Goal: Transaction & Acquisition: Purchase product/service

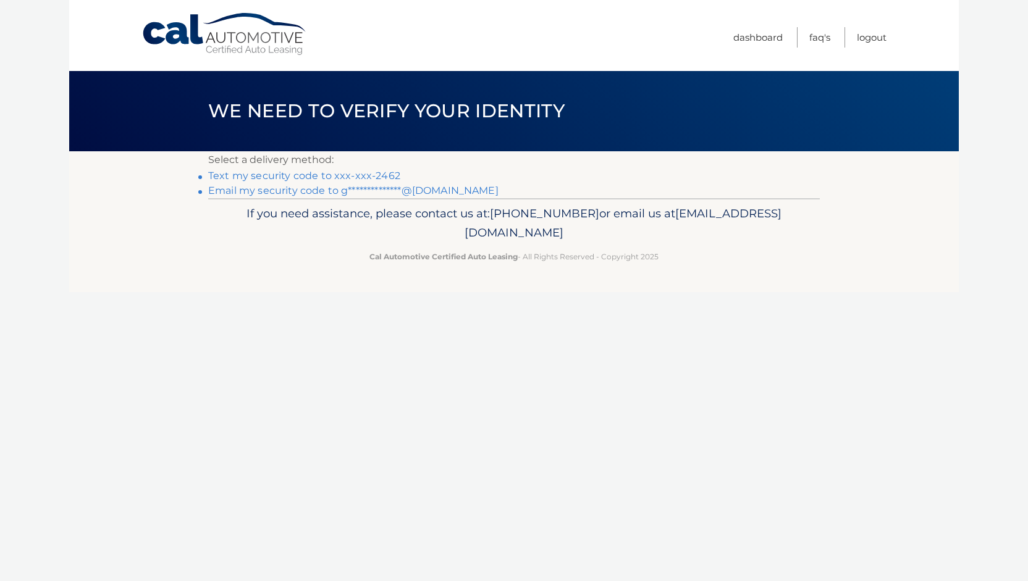
click at [361, 175] on link "Text my security code to xxx-xxx-2462" at bounding box center [304, 176] width 192 height 12
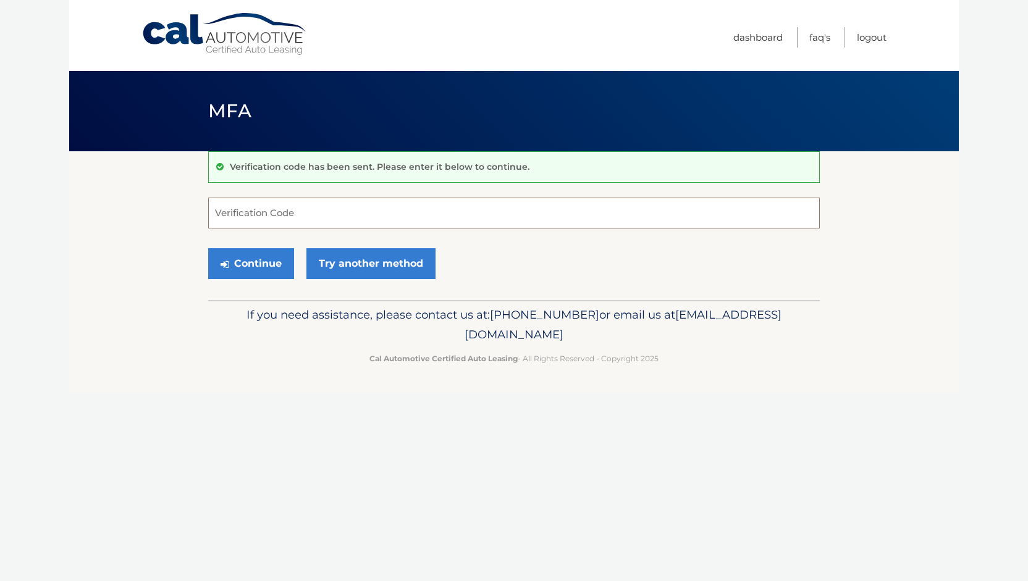
click at [324, 217] on input "Verification Code" at bounding box center [513, 213] width 611 height 31
type input "966675"
click at [265, 261] on button "Continue" at bounding box center [251, 263] width 86 height 31
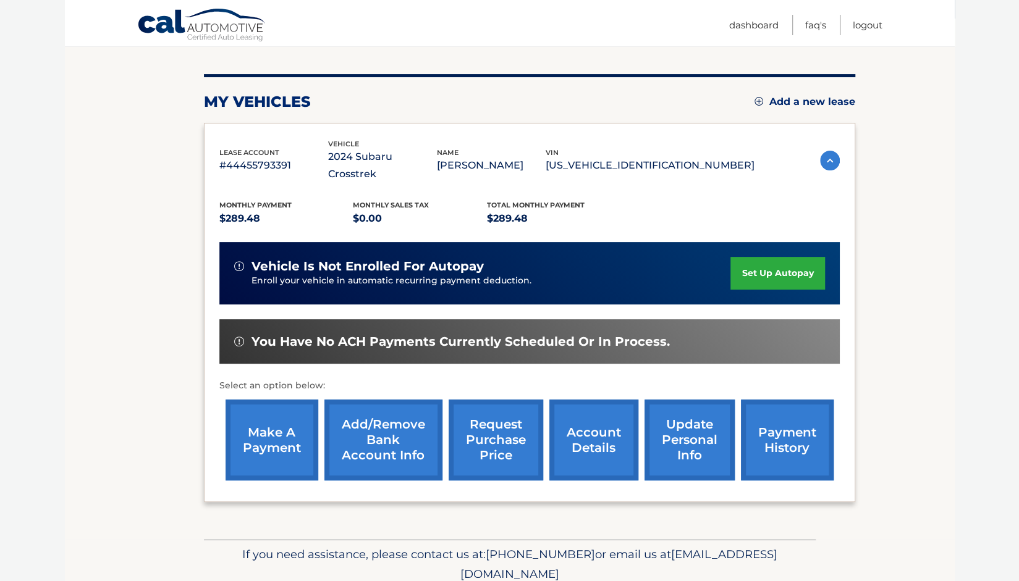
scroll to position [136, 0]
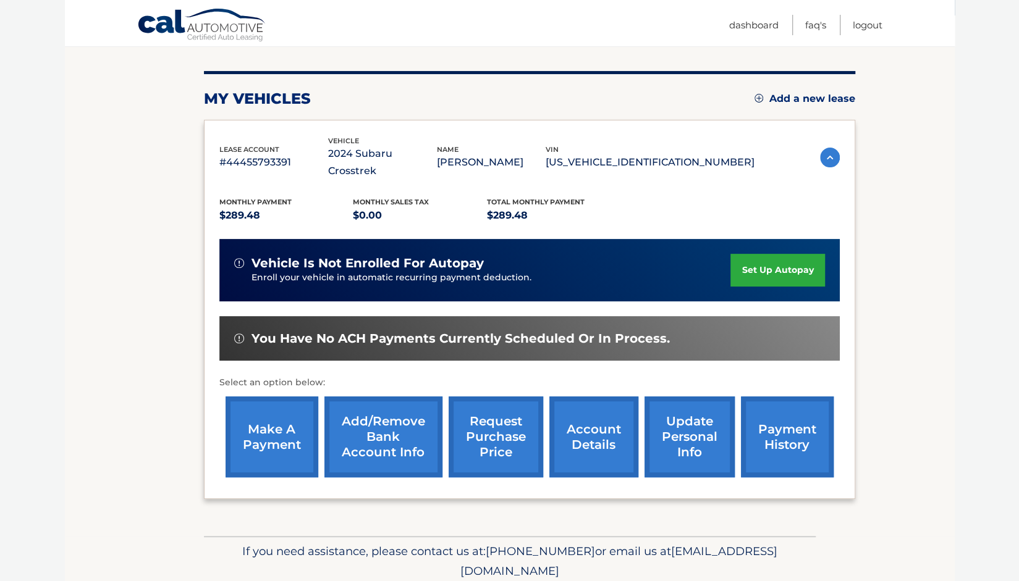
click at [268, 414] on link "make a payment" at bounding box center [271, 437] width 93 height 81
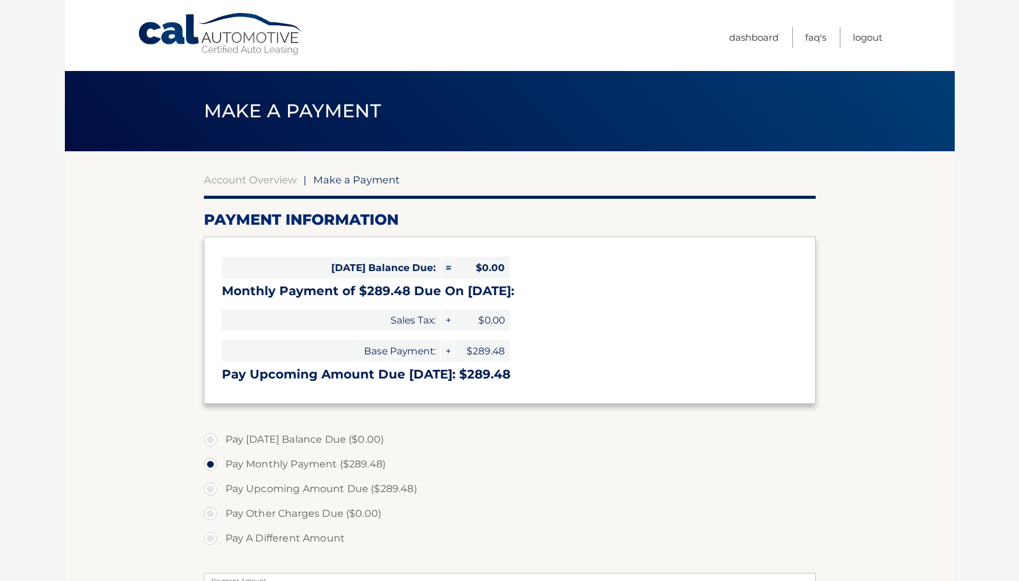
select select "NmFkOWY2NGUtMDhiZC00ODkxLWFhYWUtNTAyOTMxMGI1MDk2"
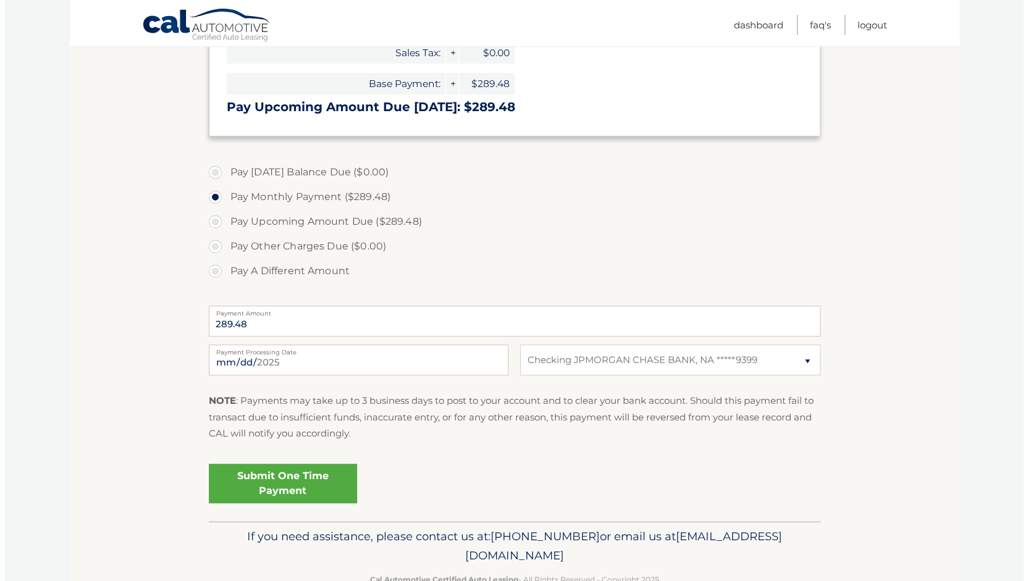
scroll to position [267, 0]
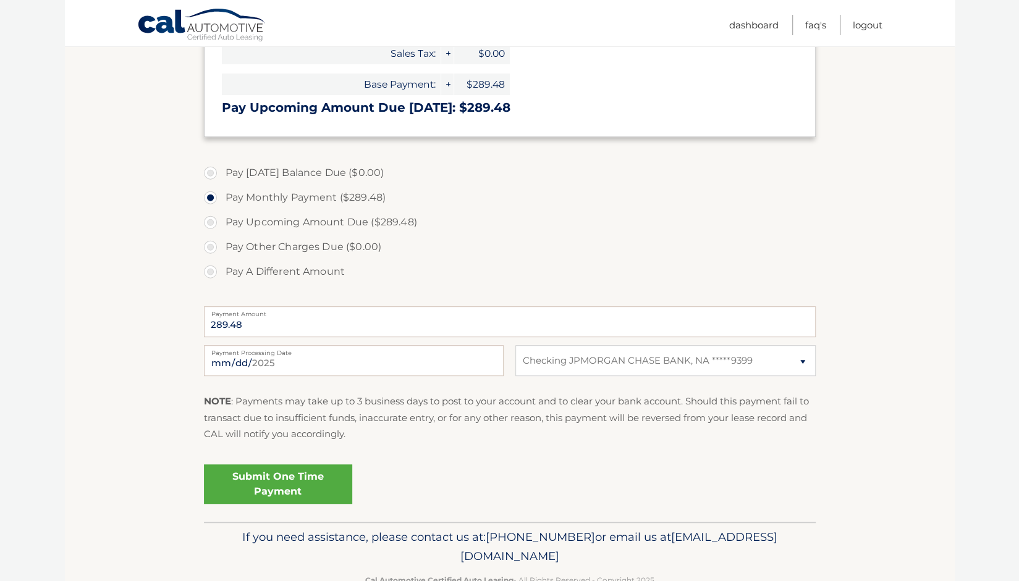
click at [311, 476] on link "Submit One Time Payment" at bounding box center [278, 484] width 148 height 40
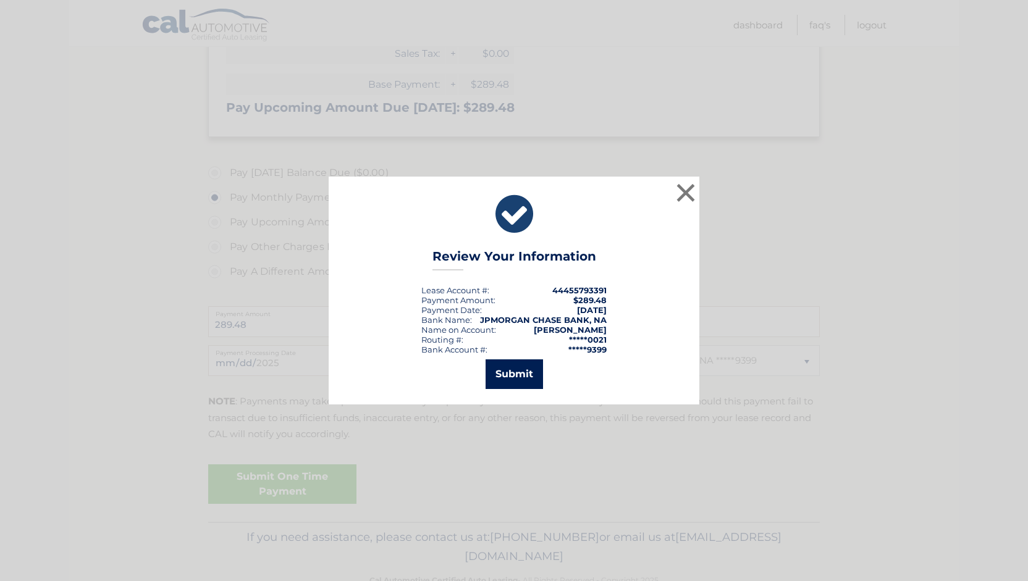
click at [511, 369] on button "Submit" at bounding box center [513, 374] width 57 height 30
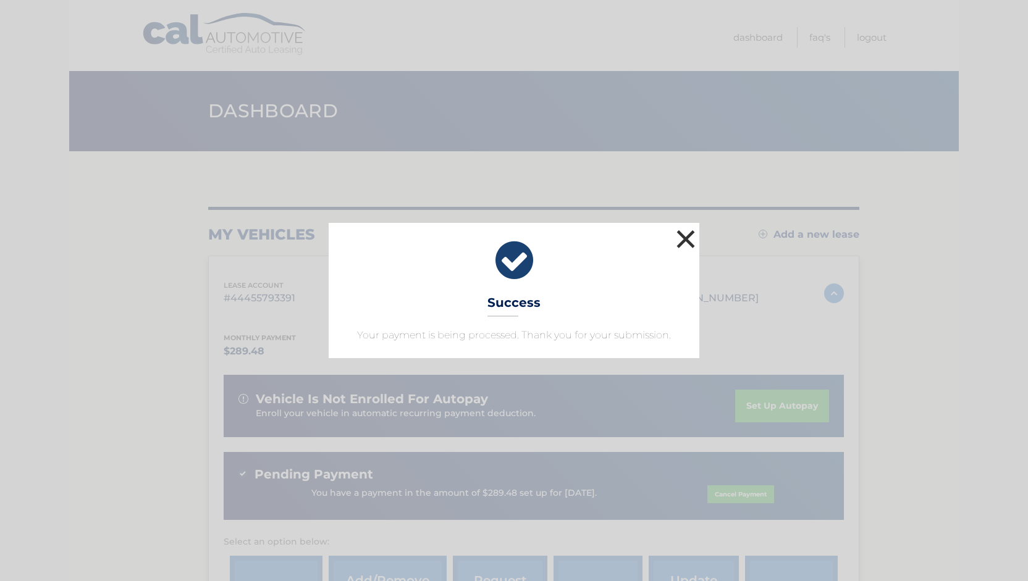
click at [689, 235] on button "×" at bounding box center [685, 239] width 25 height 25
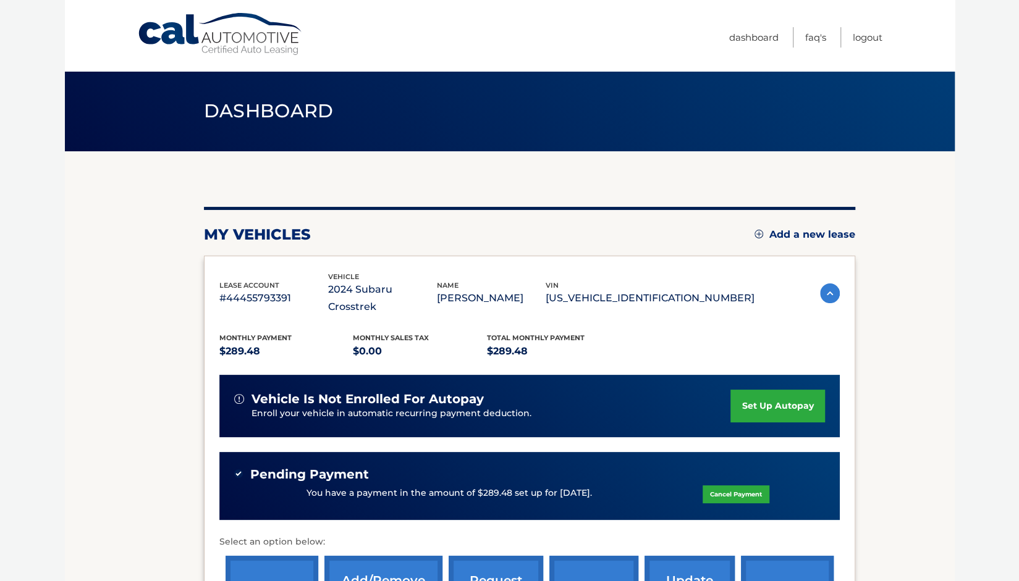
click at [897, 247] on section "my vehicles Add a new lease lease account #44455793391 vehicle 2024 Subaru Cros…" at bounding box center [509, 423] width 889 height 544
click at [955, 227] on body "Cal Automotive Menu Dashboard FAQ's Logout" at bounding box center [509, 290] width 1019 height 581
click at [1001, 230] on body "Cal Automotive Menu Dashboard FAQ's Logout" at bounding box center [509, 290] width 1019 height 581
click at [863, 33] on link "Logout" at bounding box center [867, 37] width 30 height 20
